Goal: Task Accomplishment & Management: Manage account settings

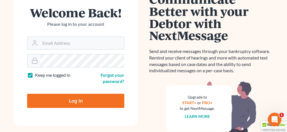
type input "[PERSON_NAME][EMAIL_ADDRESS][DOMAIN_NAME]"
click at [75, 107] on form "Welcome Back! Please log in to your account Email Address [EMAIL_ADDRESS][DOMAI…" at bounding box center [76, 59] width 124 height 133
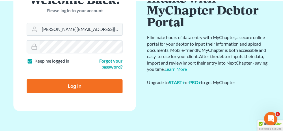
scroll to position [55, 0]
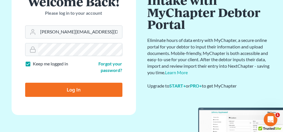
click at [75, 92] on input "Log In" at bounding box center [73, 89] width 97 height 14
type input "Thinking..."
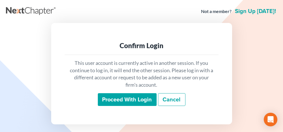
click at [130, 98] on input "Proceed with login" at bounding box center [127, 99] width 59 height 13
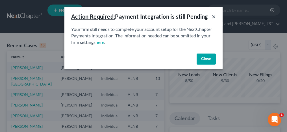
click at [212, 16] on button "×" at bounding box center [214, 16] width 4 height 7
